Goal: Check status: Check status

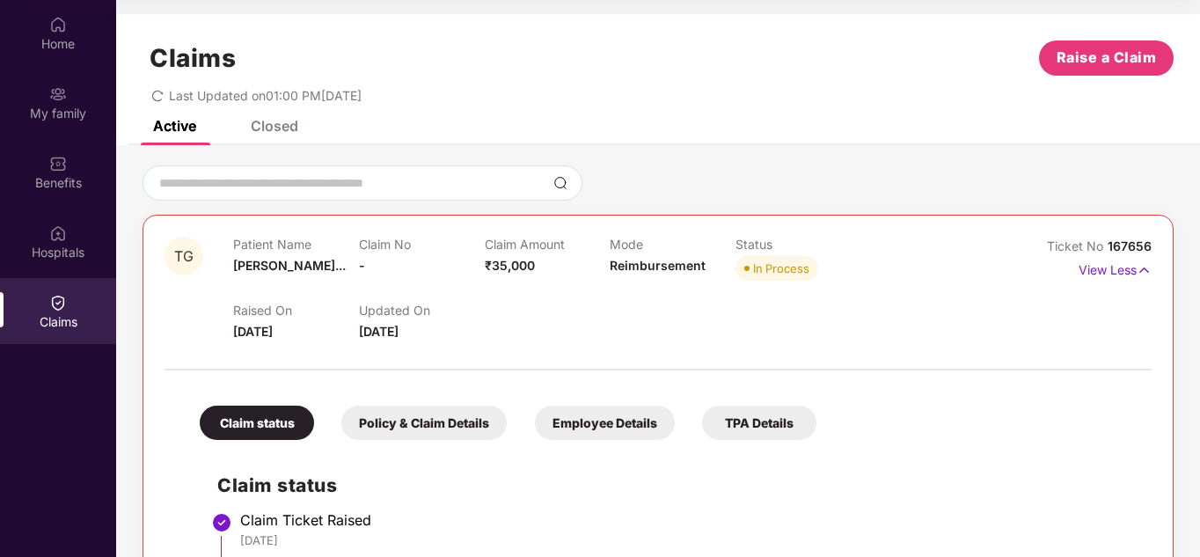
scroll to position [431, 0]
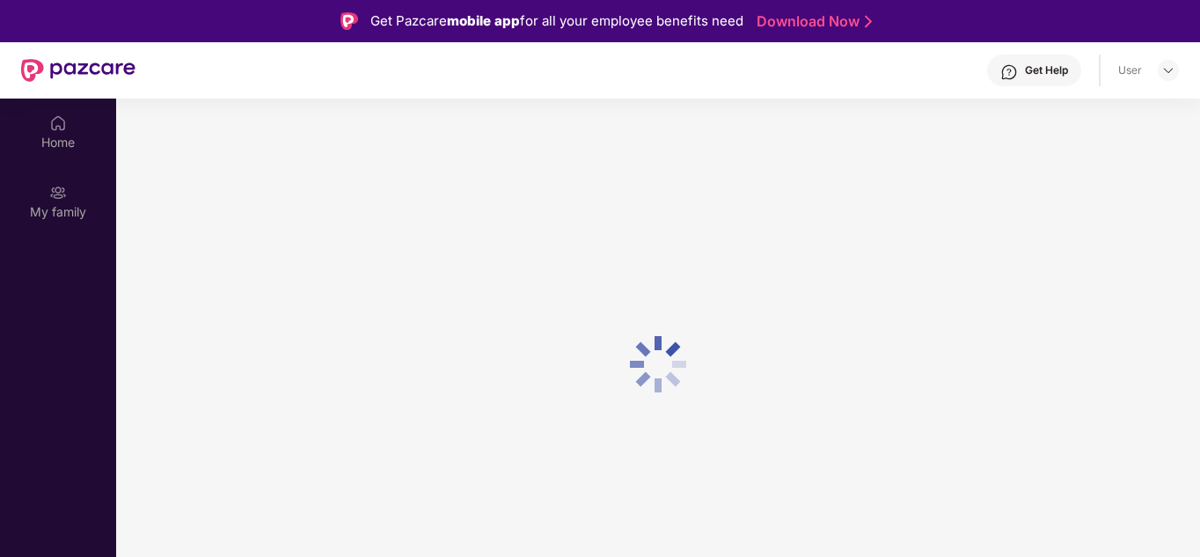
scroll to position [99, 0]
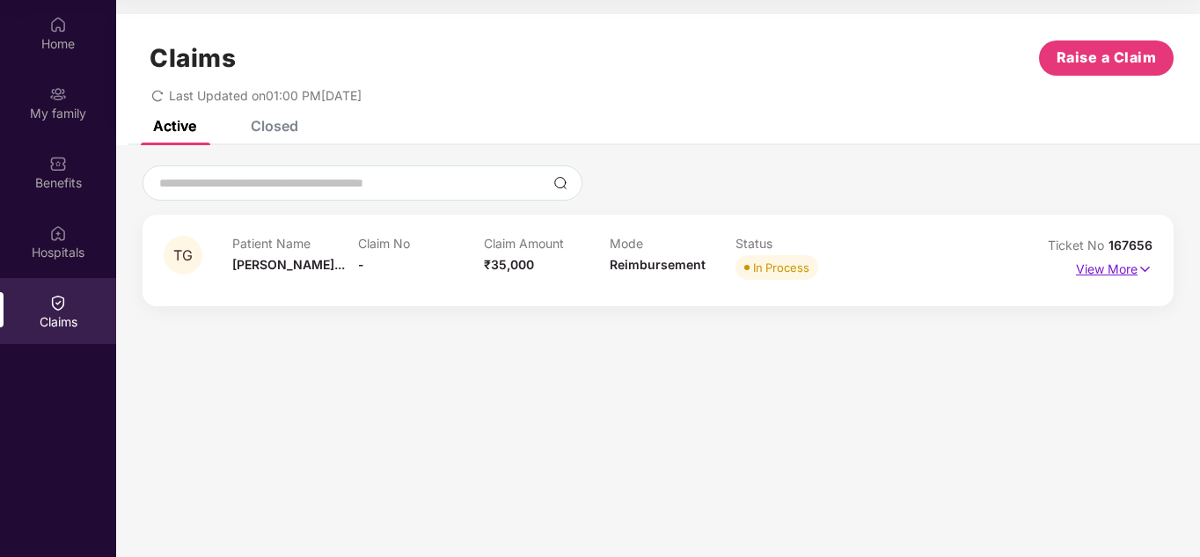
click at [1114, 269] on p "View More" at bounding box center [1114, 267] width 77 height 24
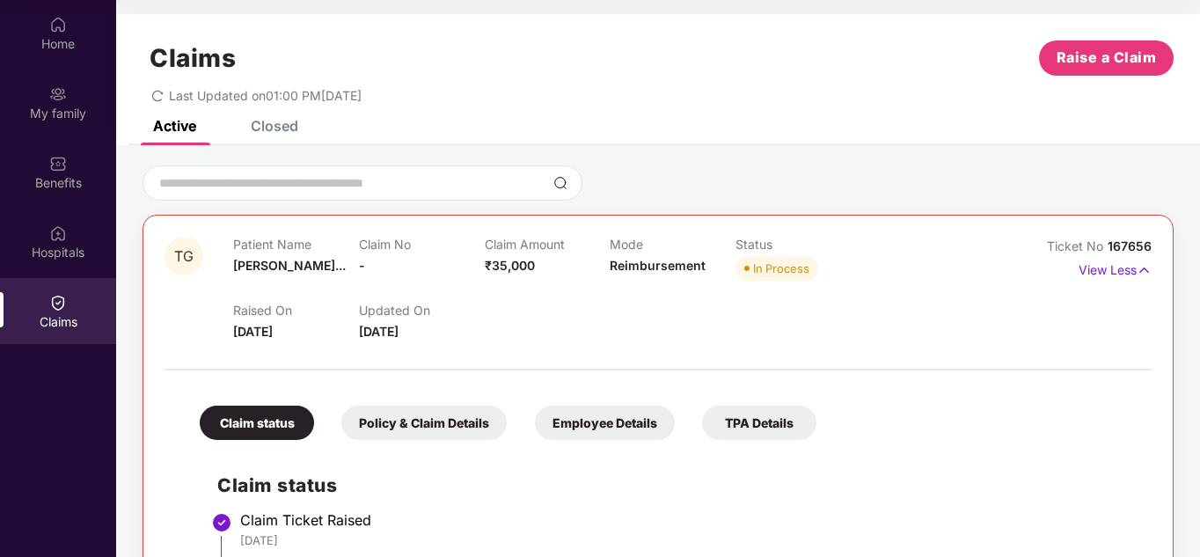
scroll to position [0, 0]
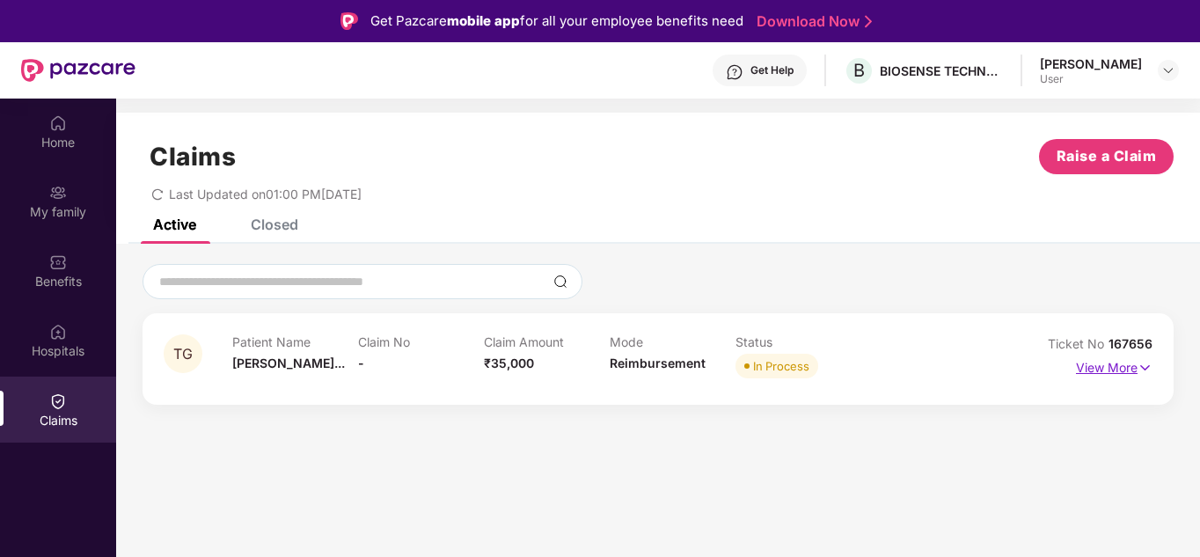
click at [1121, 370] on p "View More" at bounding box center [1114, 366] width 77 height 24
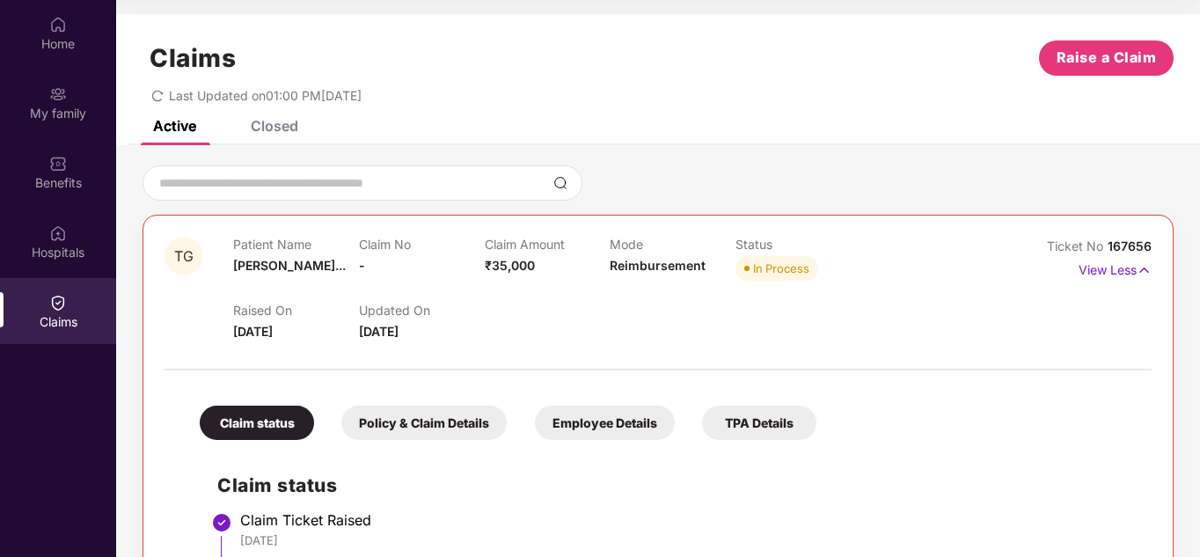
click at [304, 134] on div "Active Closed" at bounding box center [658, 133] width 1084 height 25
click at [275, 119] on div "Claims Raise a Claim Last Updated on 01:00 PM[DATE]" at bounding box center [658, 67] width 1084 height 106
click at [270, 123] on div "Closed" at bounding box center [275, 126] width 48 height 18
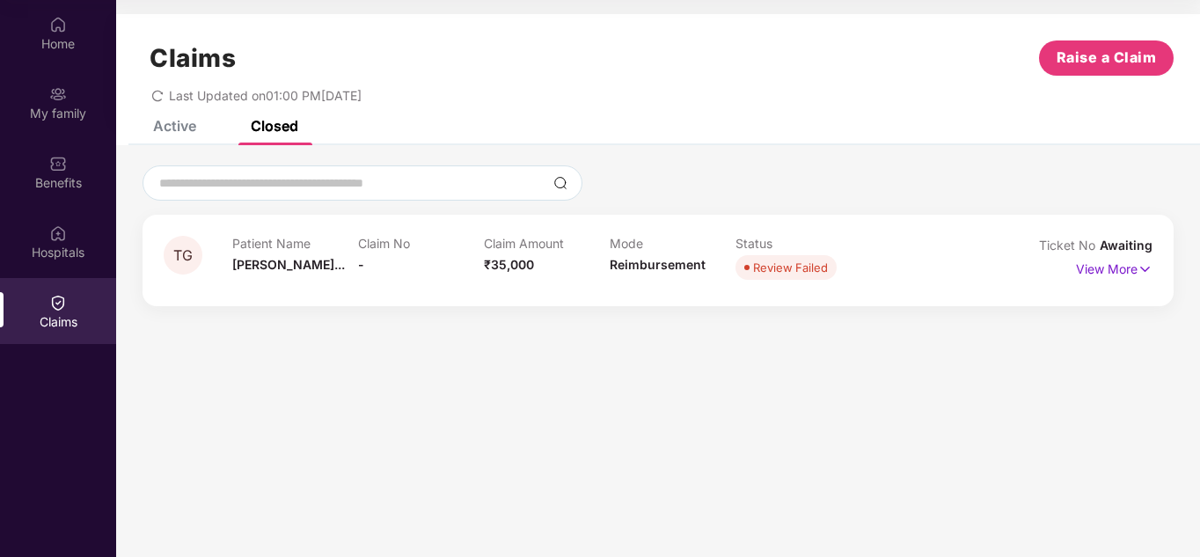
click at [186, 124] on div "Active" at bounding box center [174, 126] width 43 height 18
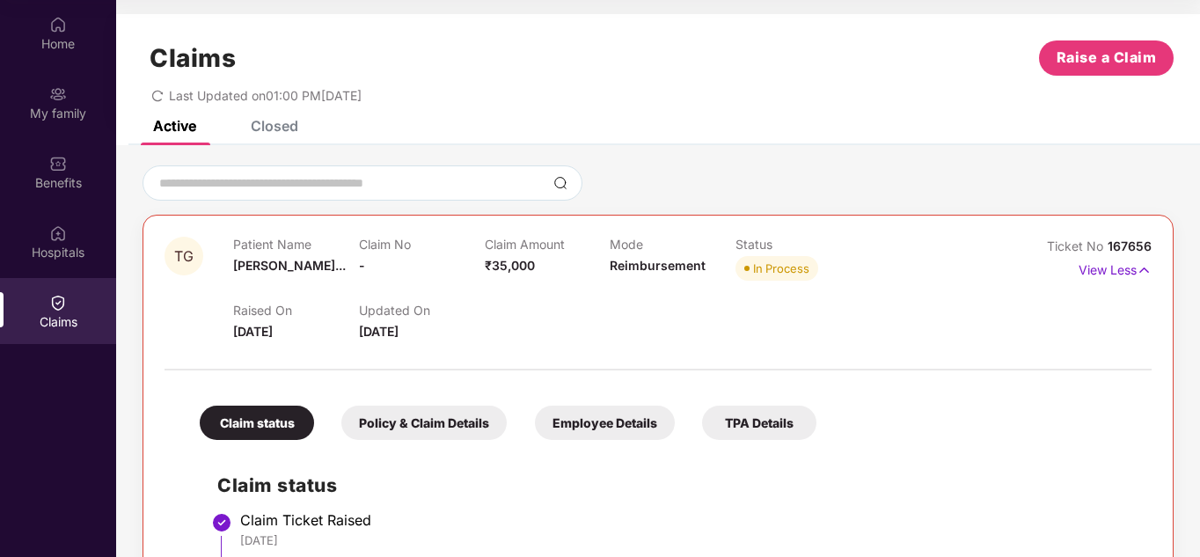
click at [433, 421] on div "Policy & Claim Details" at bounding box center [423, 423] width 165 height 34
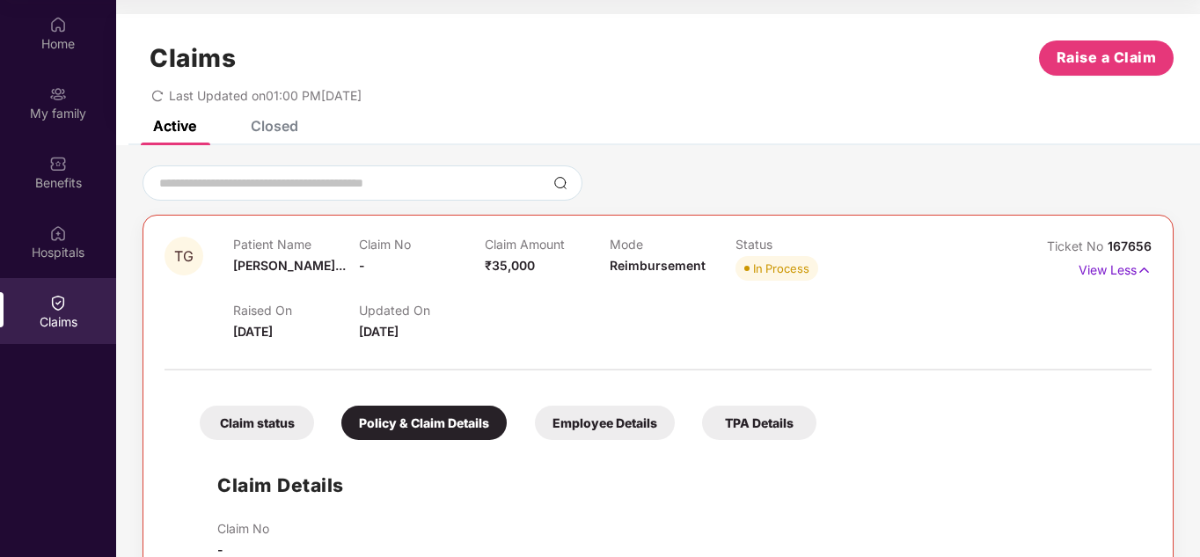
click at [290, 415] on div "Claim status" at bounding box center [257, 423] width 114 height 34
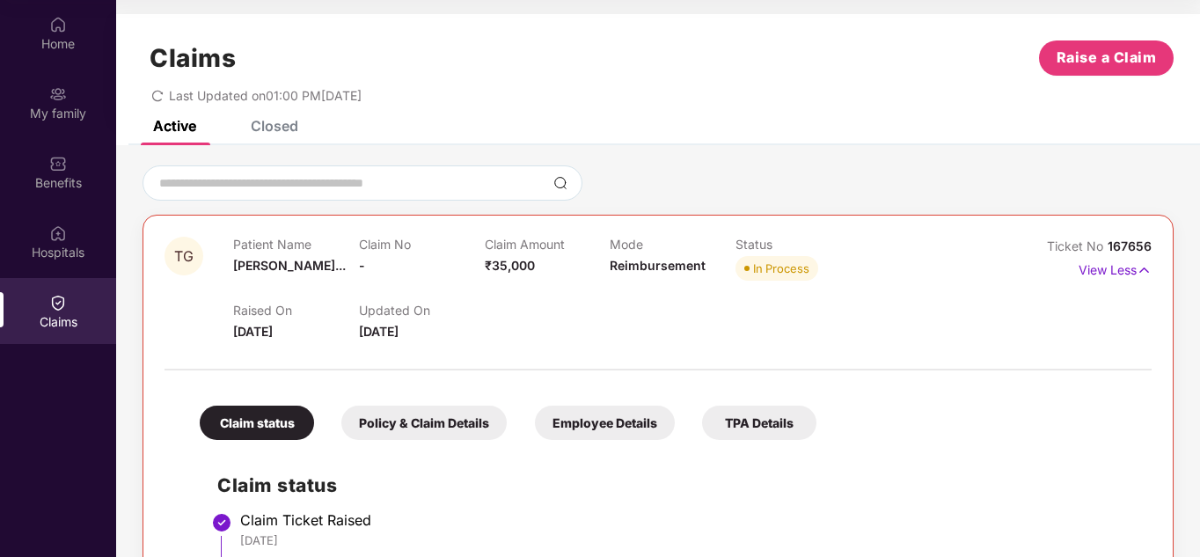
click at [458, 414] on div "Policy & Claim Details" at bounding box center [423, 423] width 165 height 34
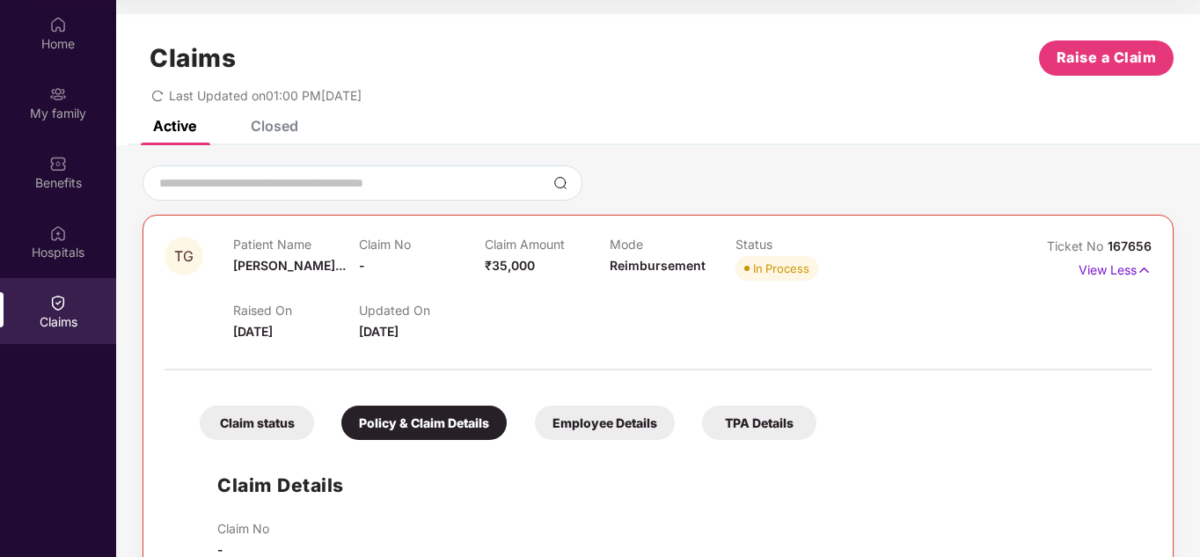
click at [601, 420] on div "Employee Details" at bounding box center [605, 423] width 140 height 34
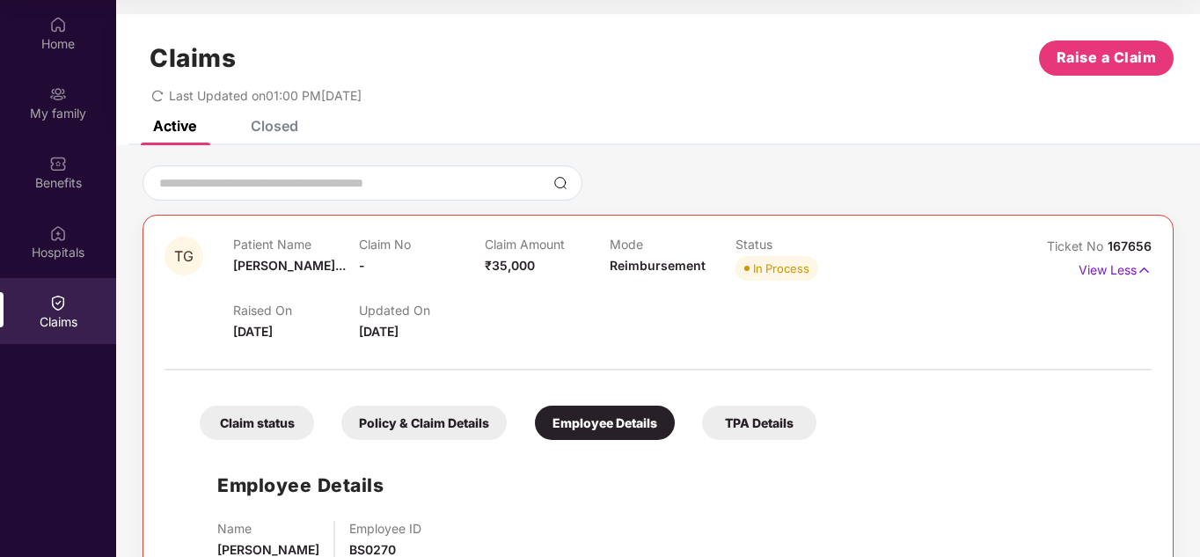
scroll to position [56, 0]
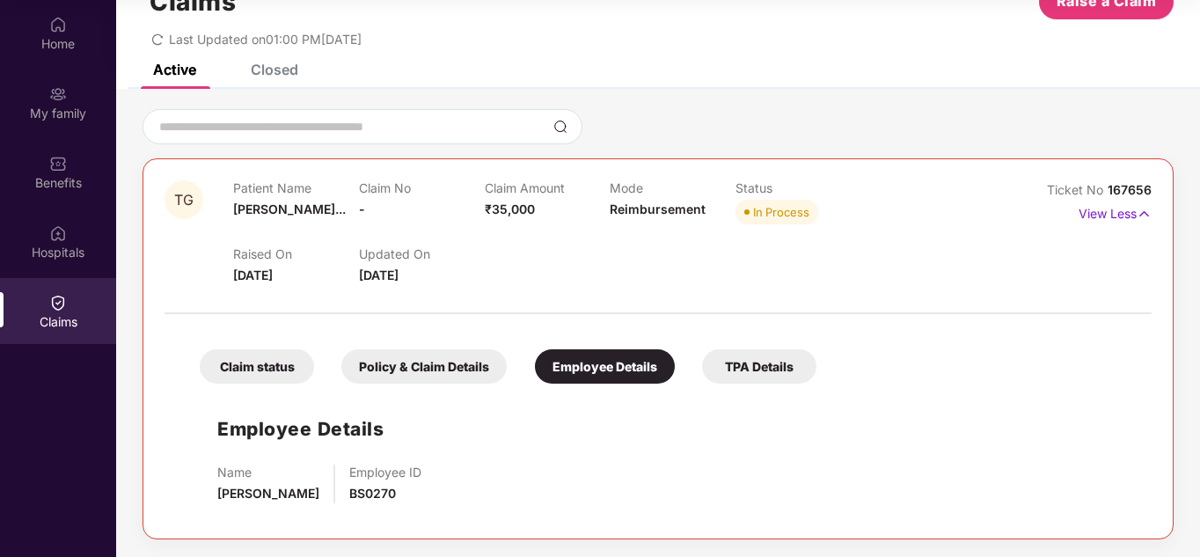
click at [765, 357] on div "TPA Details" at bounding box center [759, 366] width 114 height 34
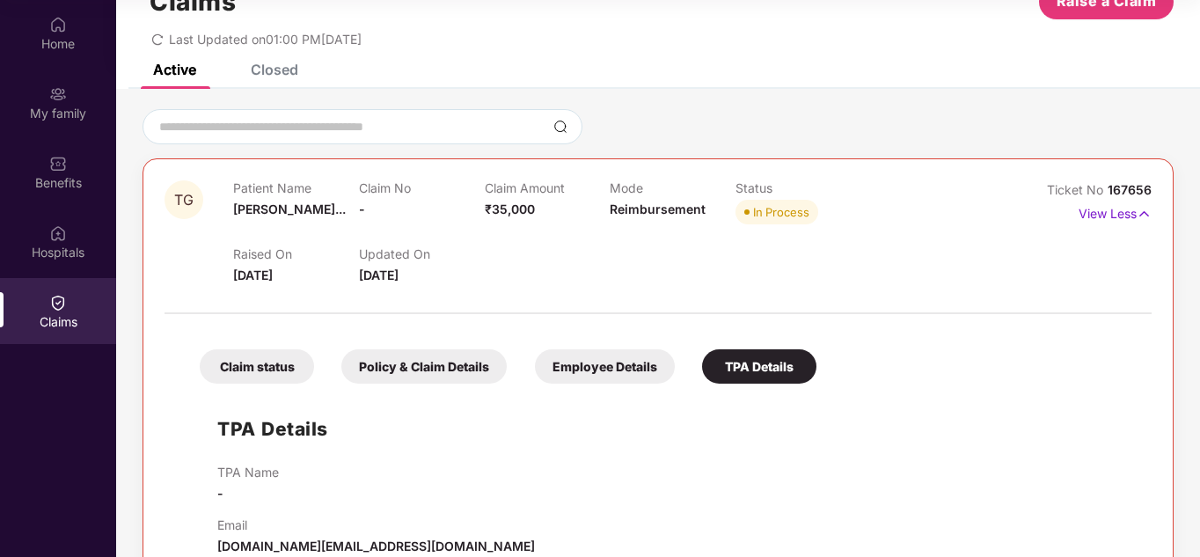
scroll to position [95, 0]
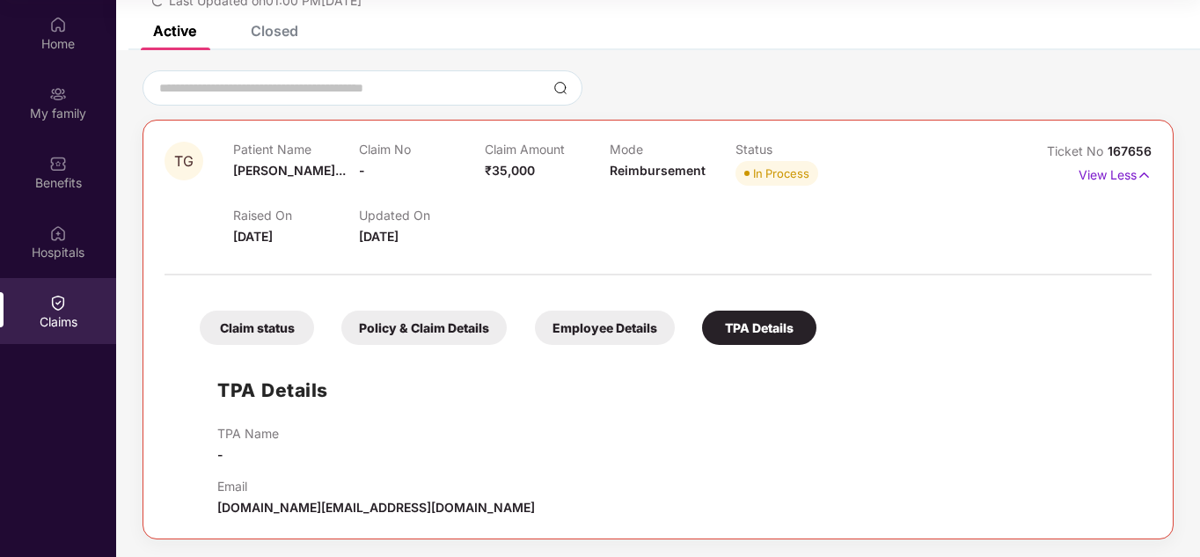
click at [275, 337] on div "Claim status" at bounding box center [257, 328] width 114 height 34
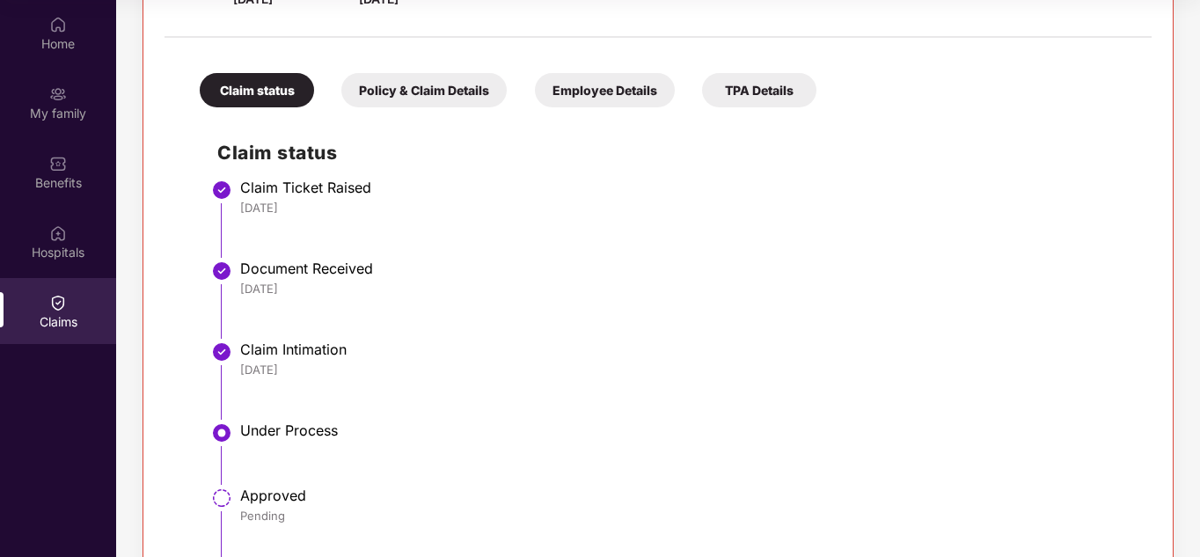
scroll to position [431, 0]
